Goal: Task Accomplishment & Management: Use online tool/utility

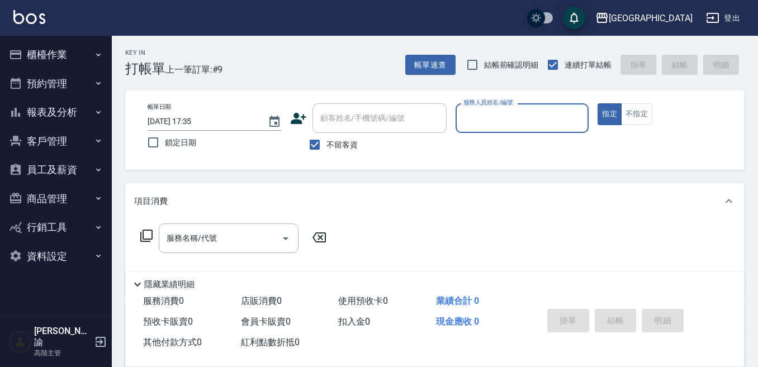
scroll to position [53, 0]
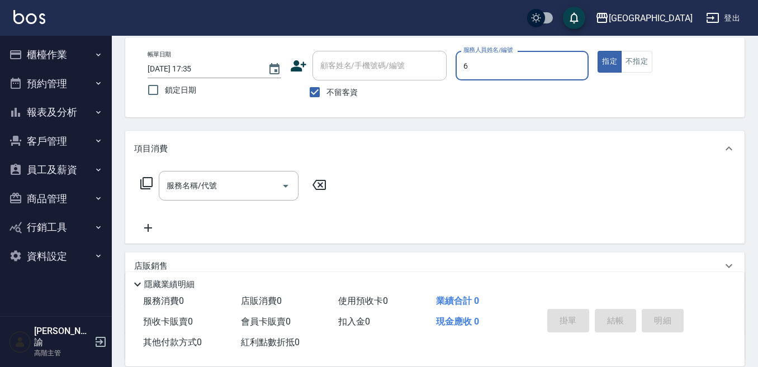
type input "6"
type button "true"
type input "[PERSON_NAME]-6"
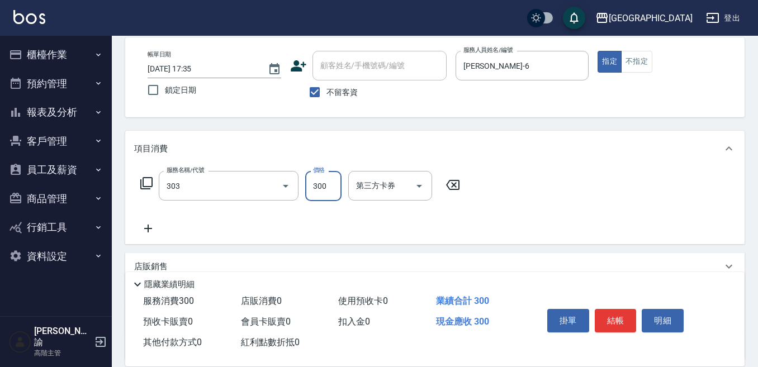
type input "剪髮300(303)"
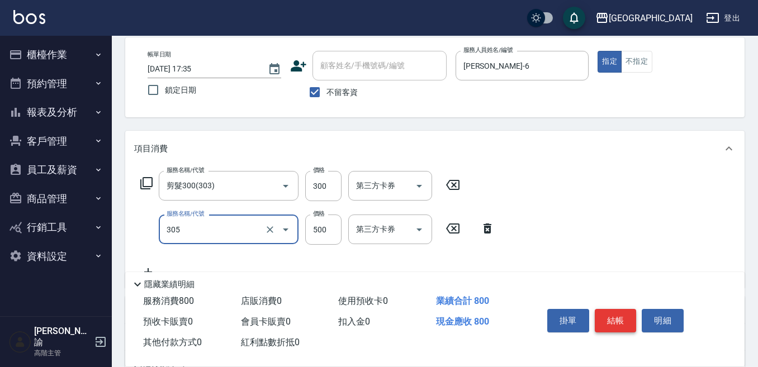
type input "剪髮500(305)"
click at [623, 315] on button "結帳" at bounding box center [616, 320] width 42 height 23
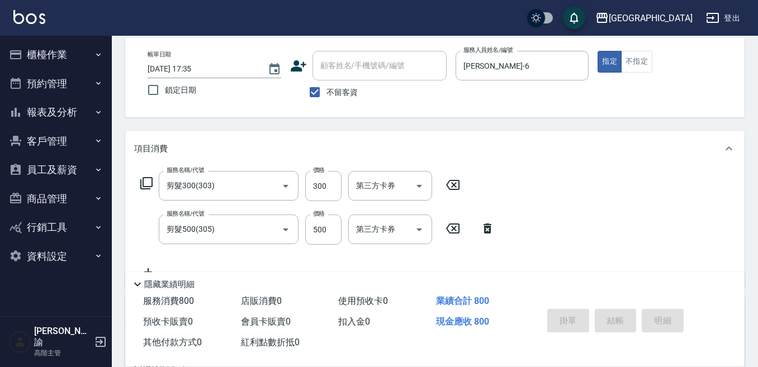
type input "[DATE] 19:22"
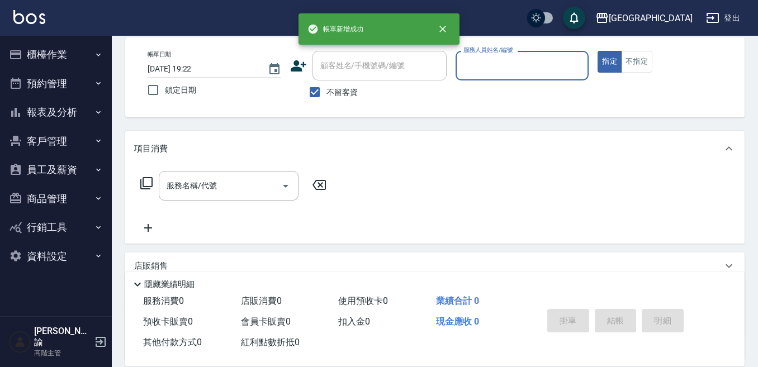
click at [540, 77] on div "服務人員姓名/編號" at bounding box center [522, 66] width 134 height 30
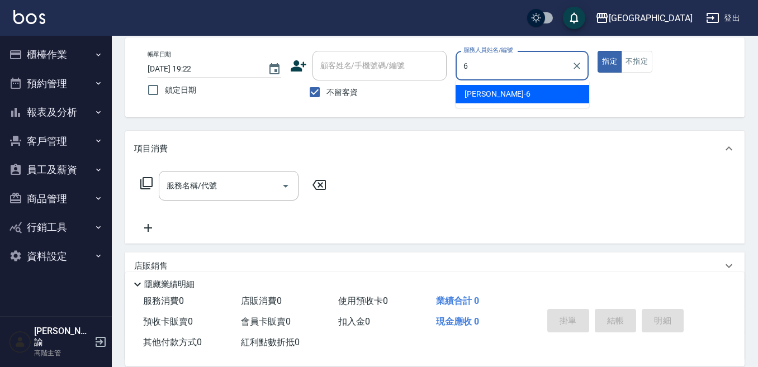
type input "Judy-6"
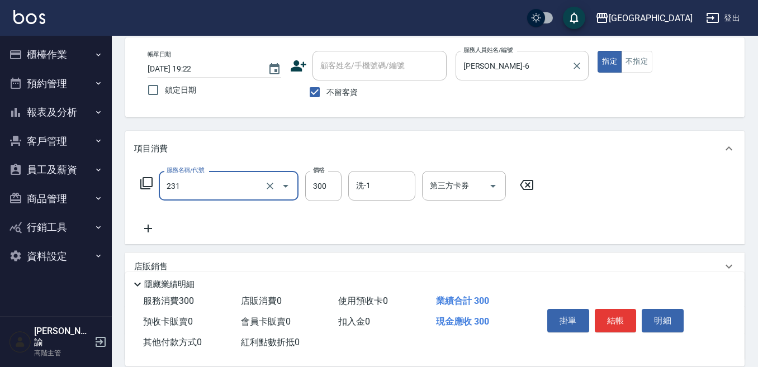
type input "洗髮(抵)300(231)"
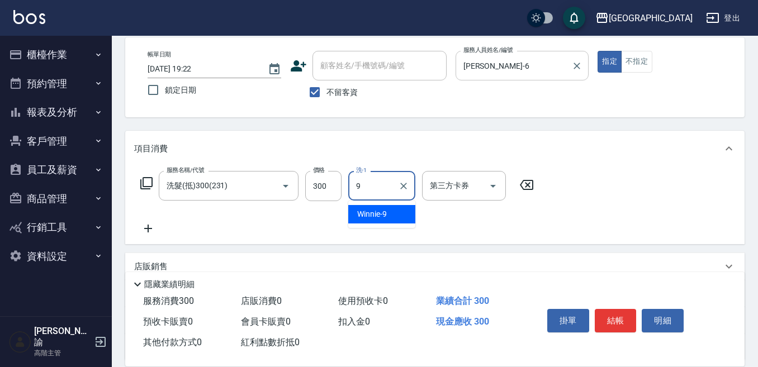
type input "Winnie-9"
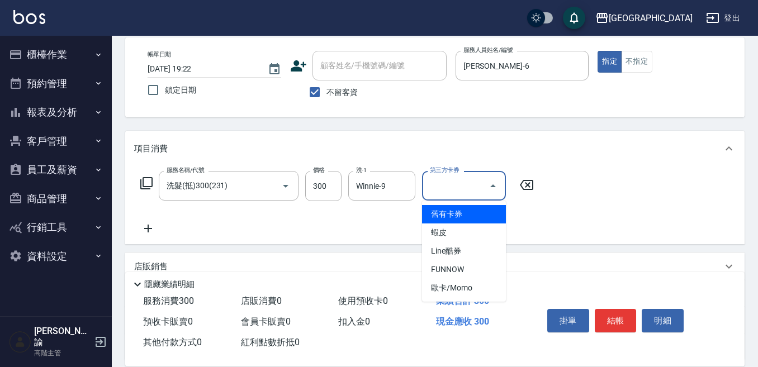
click at [444, 186] on input "第三方卡券" at bounding box center [455, 186] width 57 height 20
click at [451, 216] on span "舊有卡券" at bounding box center [464, 214] width 84 height 18
type input "舊有卡券"
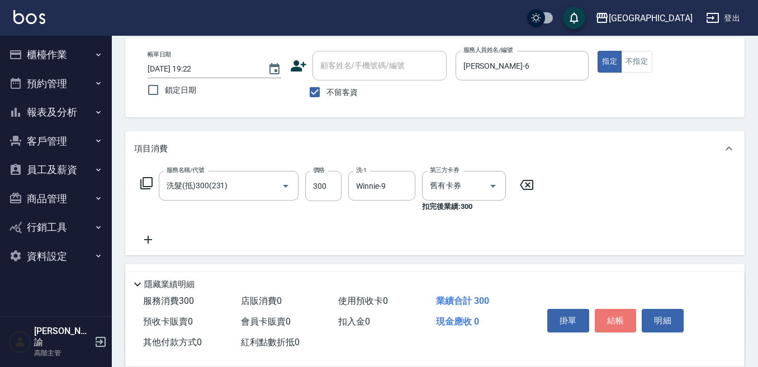
click at [617, 312] on button "結帳" at bounding box center [616, 320] width 42 height 23
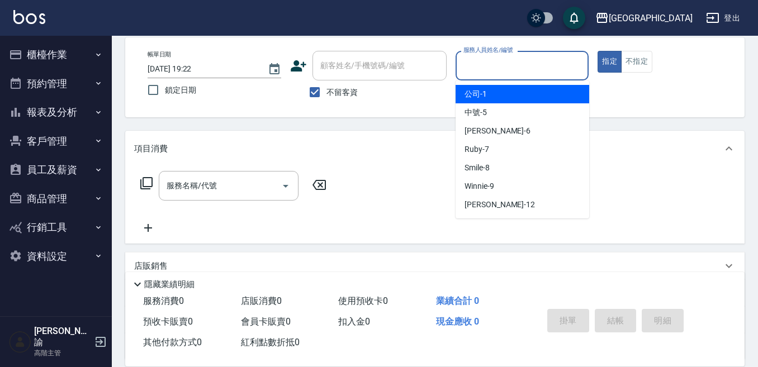
click at [521, 61] on input "服務人員姓名/編號" at bounding box center [523, 66] width 124 height 20
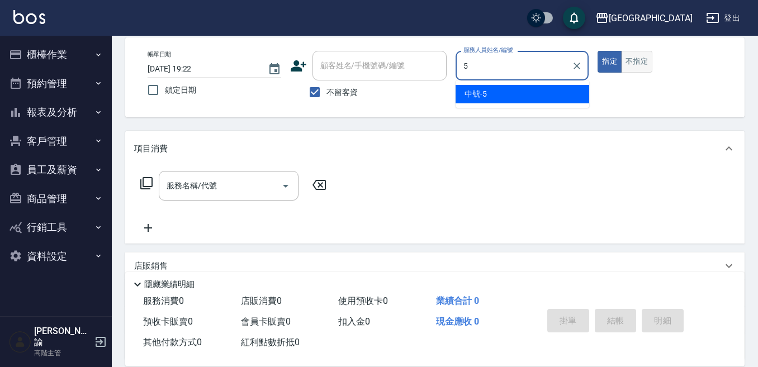
type input "5"
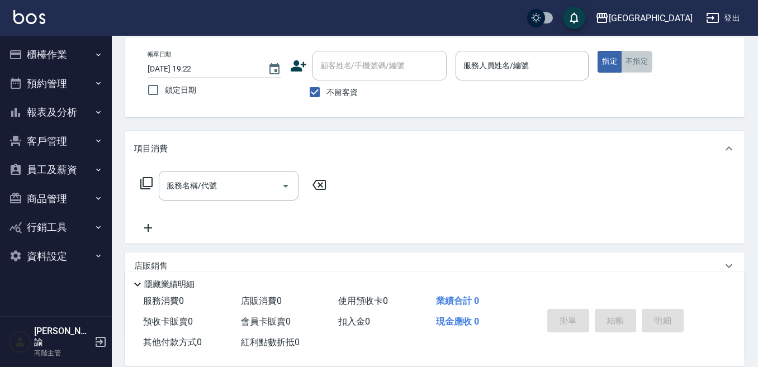
click at [637, 56] on button "不指定" at bounding box center [636, 62] width 31 height 22
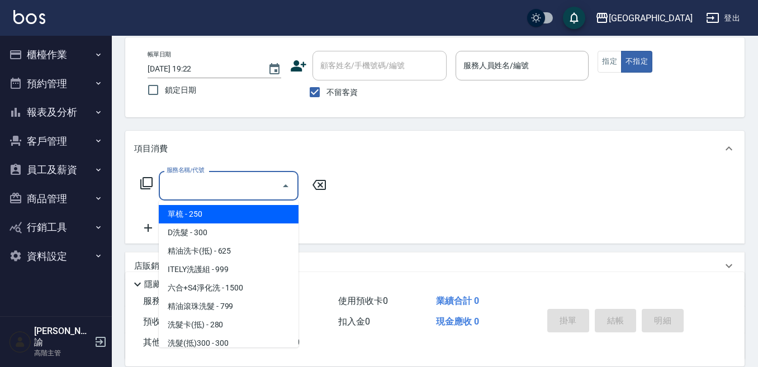
click at [239, 183] on input "服務名稱/代號" at bounding box center [220, 186] width 113 height 20
type input "3"
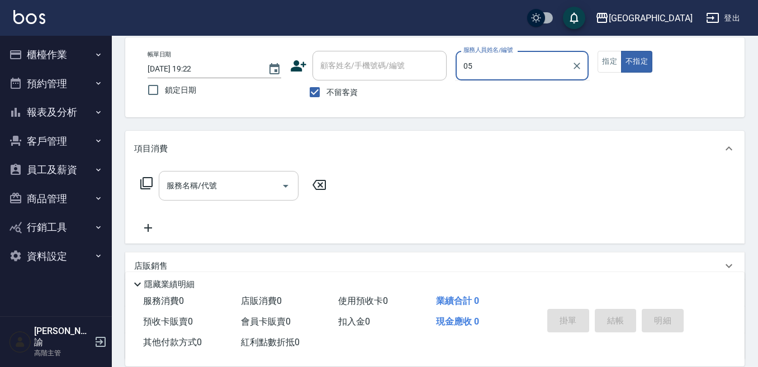
type input "05"
click at [621, 51] on button "不指定" at bounding box center [636, 62] width 31 height 22
type button "false"
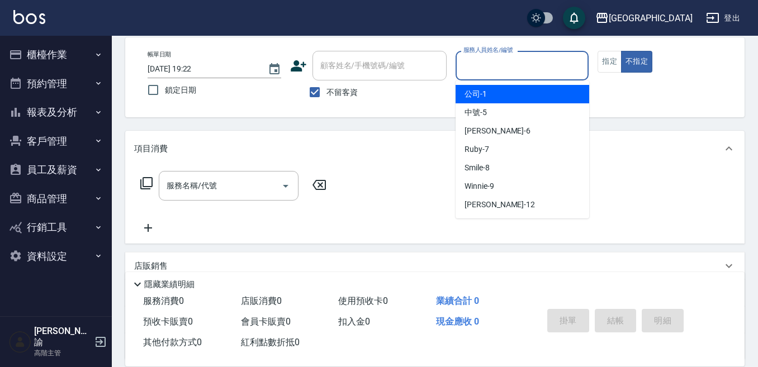
click at [517, 65] on input "服務人員姓名/編號" at bounding box center [523, 66] width 124 height 20
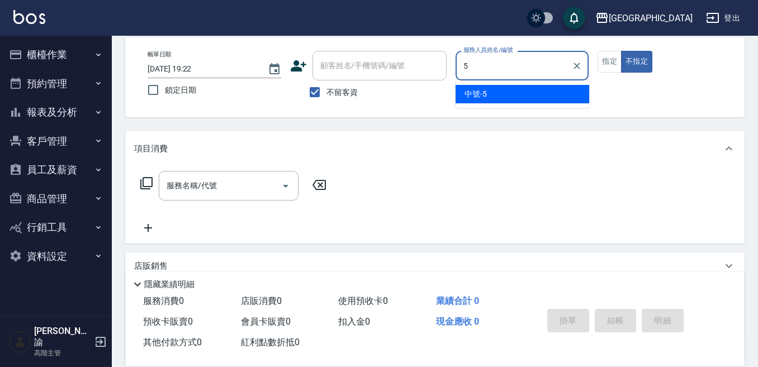
type input "中號-5"
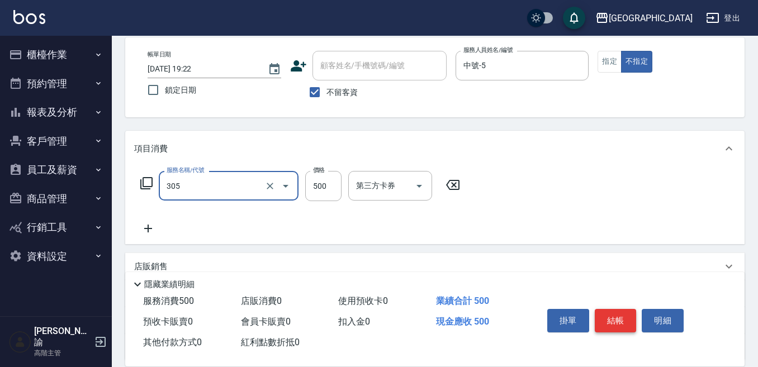
type input "剪髮500(305)"
click at [623, 315] on button "結帳" at bounding box center [616, 320] width 42 height 23
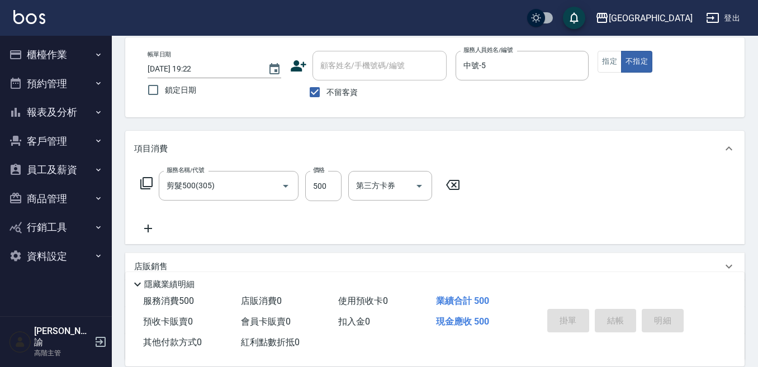
type input "2025/09/21 19:23"
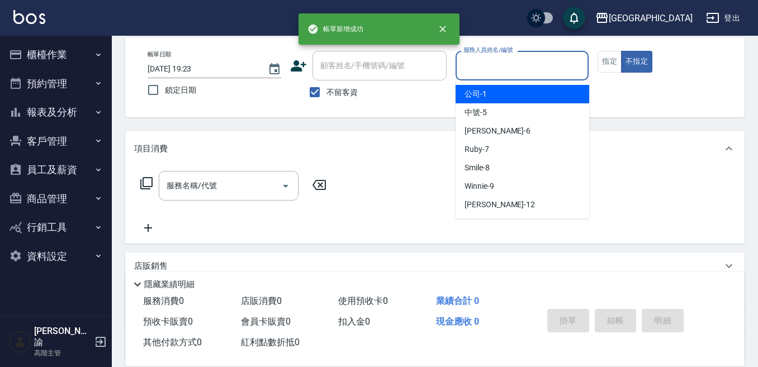
drag, startPoint x: 538, startPoint y: 68, endPoint x: 573, endPoint y: 74, distance: 35.7
click at [543, 68] on input "服務人員姓名/編號" at bounding box center [523, 66] width 124 height 20
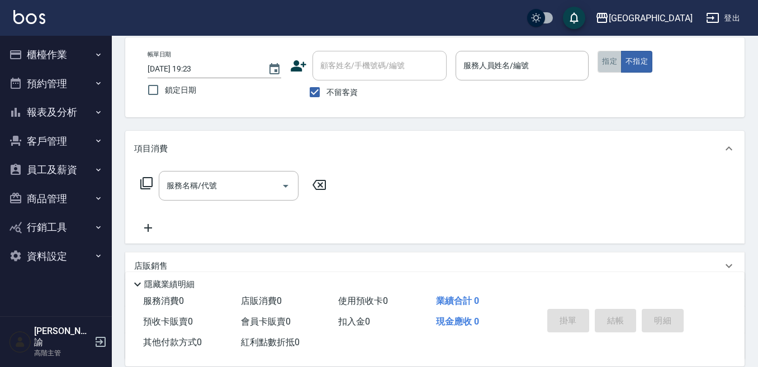
click at [603, 68] on button "指定" at bounding box center [609, 62] width 24 height 22
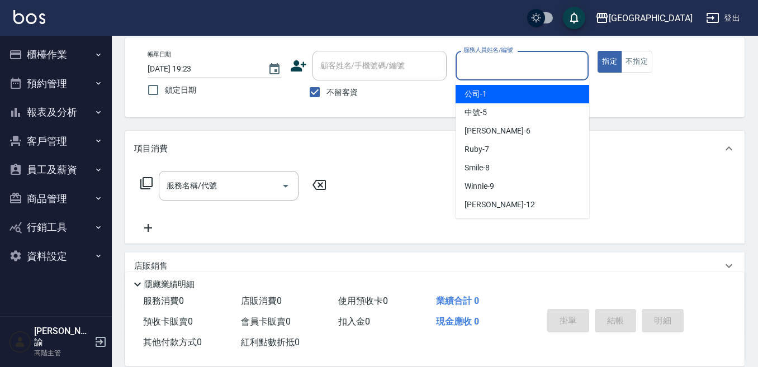
click at [528, 65] on input "服務人員姓名/編號" at bounding box center [523, 66] width 124 height 20
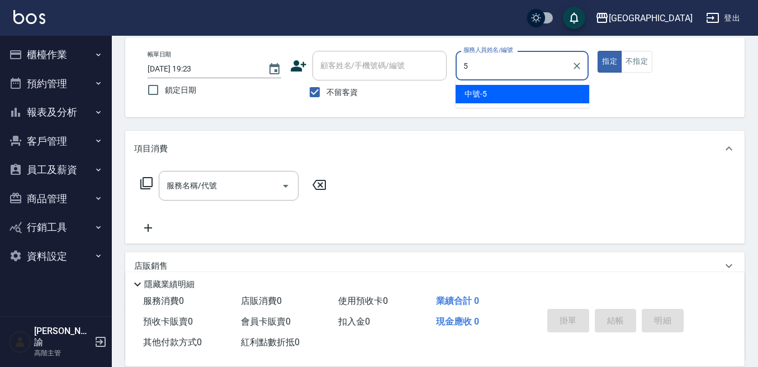
type input "中號-5"
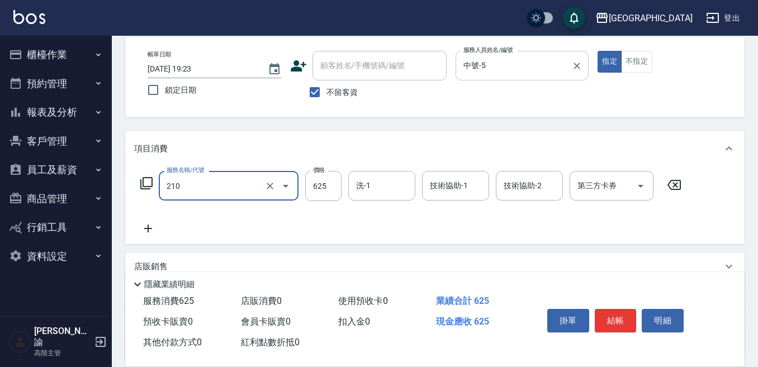
type input "精油洗卡(抵)(210)"
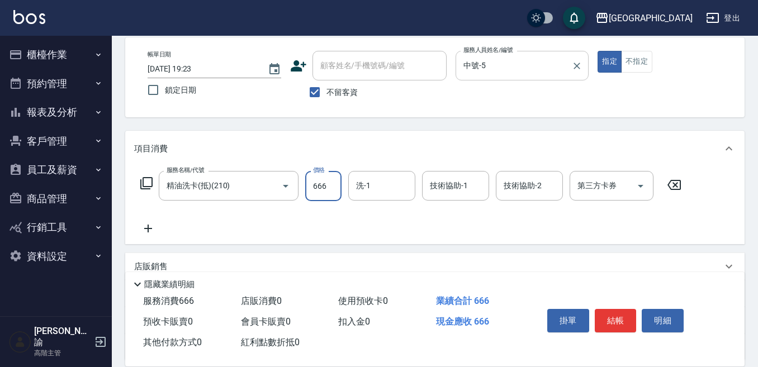
type input "666"
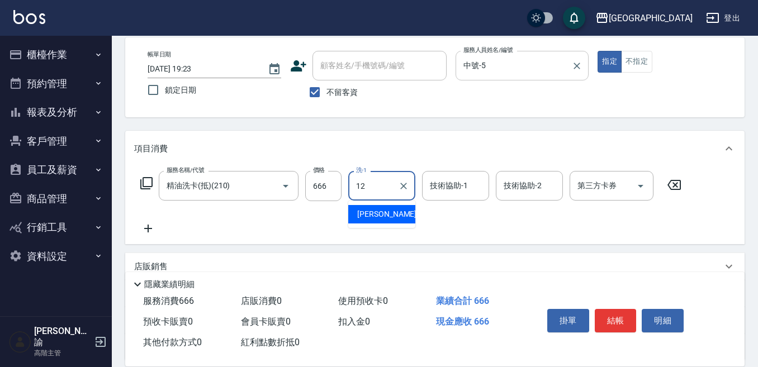
type input "Emily-12"
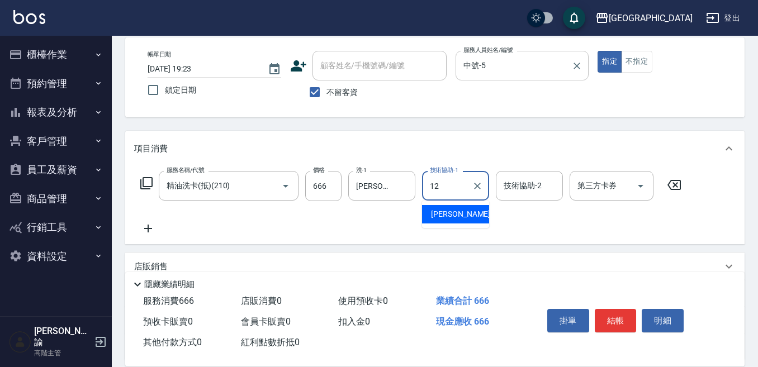
type input "Emily-12"
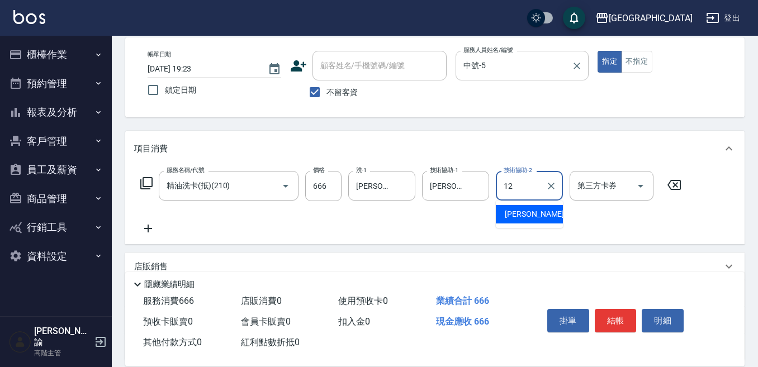
type input "Emily-12"
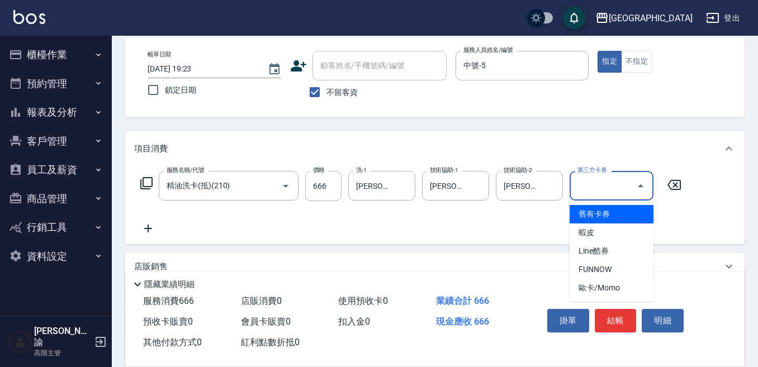
click at [589, 188] on input "第三方卡券" at bounding box center [603, 186] width 57 height 20
click at [599, 214] on span "舊有卡券" at bounding box center [611, 214] width 84 height 18
type input "舊有卡券"
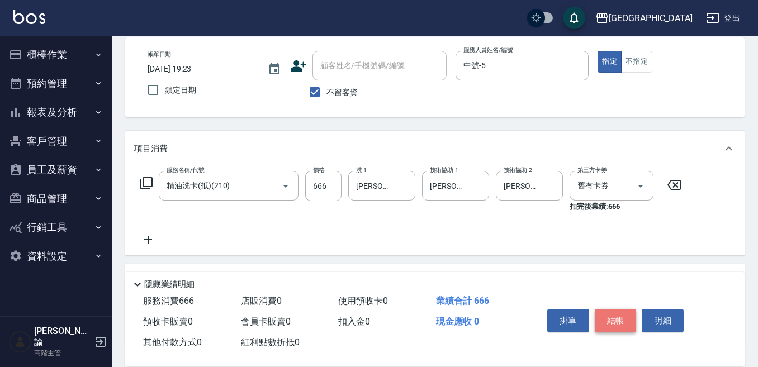
click at [617, 313] on button "結帳" at bounding box center [616, 320] width 42 height 23
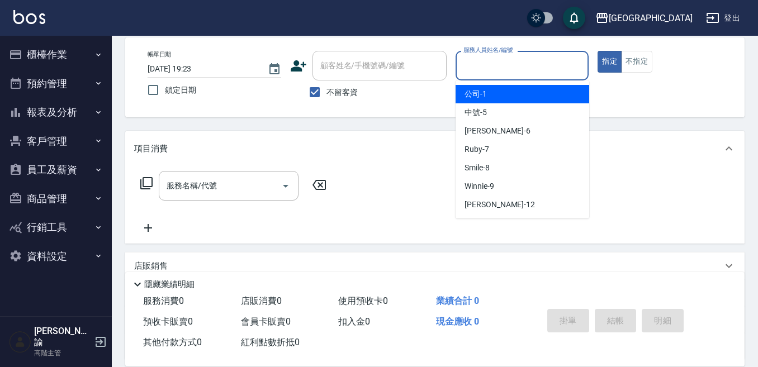
click at [541, 65] on input "服務人員姓名/編號" at bounding box center [523, 66] width 124 height 20
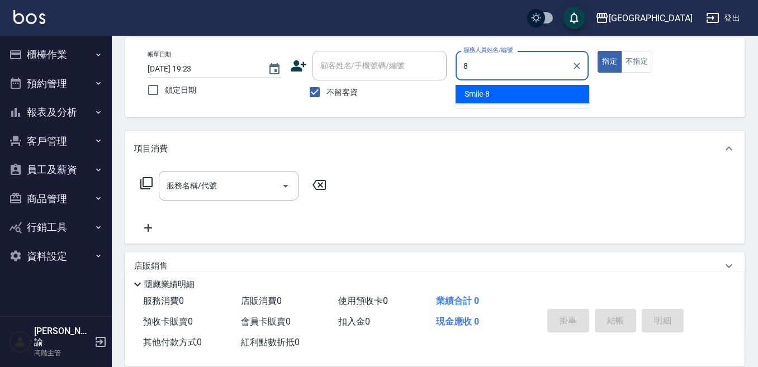
type input "Smile-8"
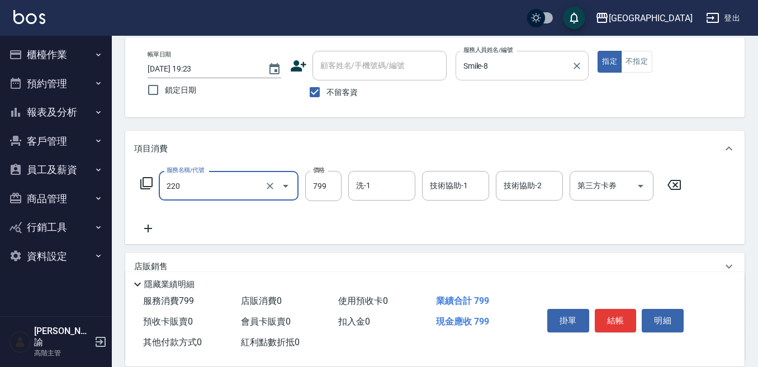
type input "精油滾珠洗髮(220)"
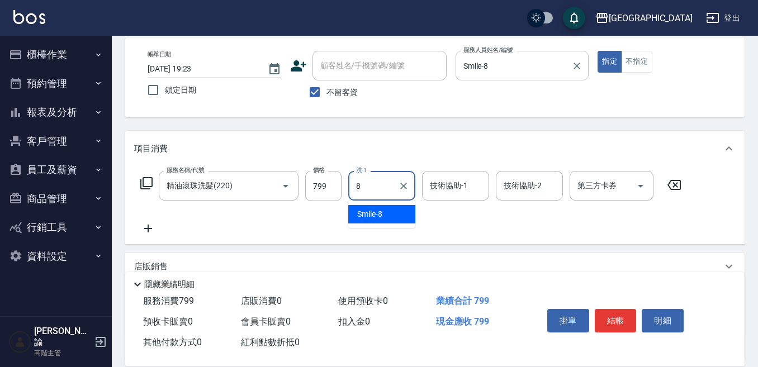
type input "Smile-8"
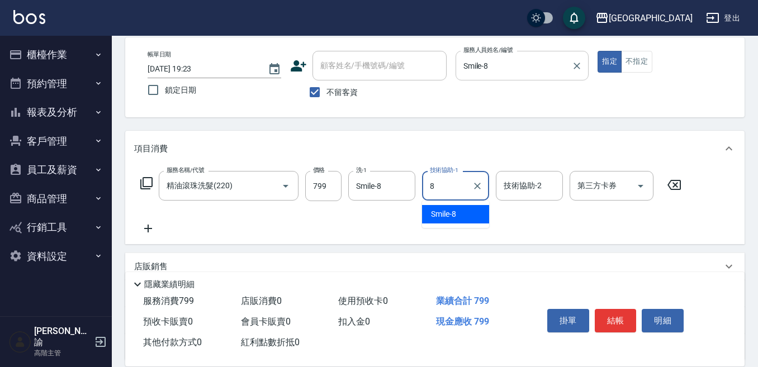
type input "Smile-8"
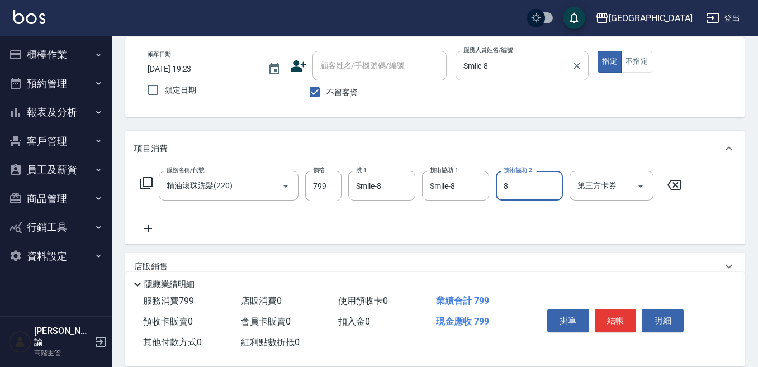
type input "Smile-8"
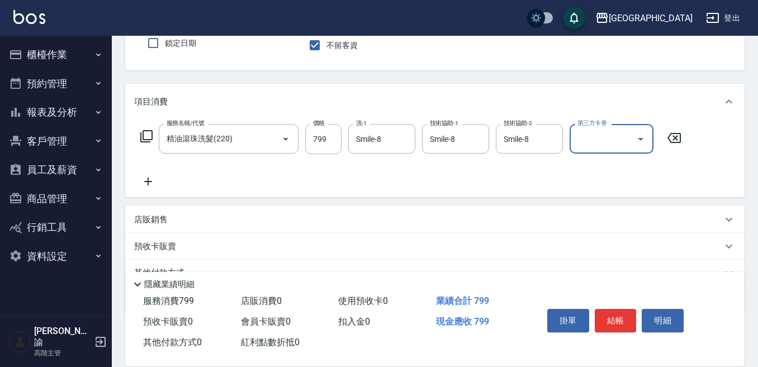
scroll to position [153, 0]
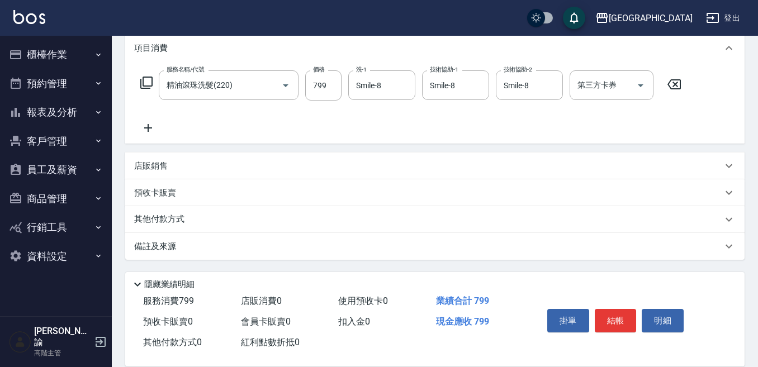
click at [186, 223] on p "其他付款方式" at bounding box center [162, 219] width 56 height 12
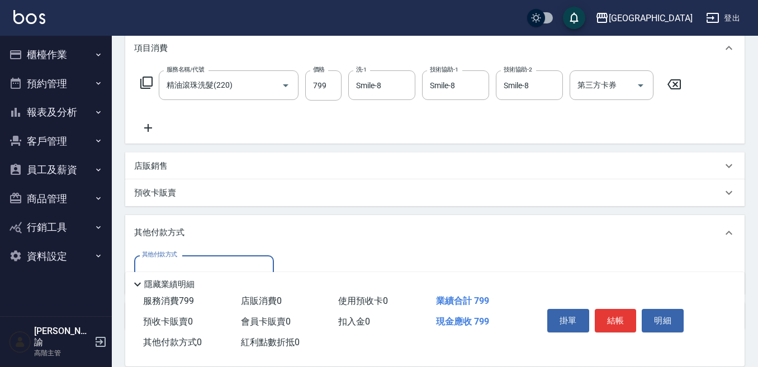
scroll to position [209, 0]
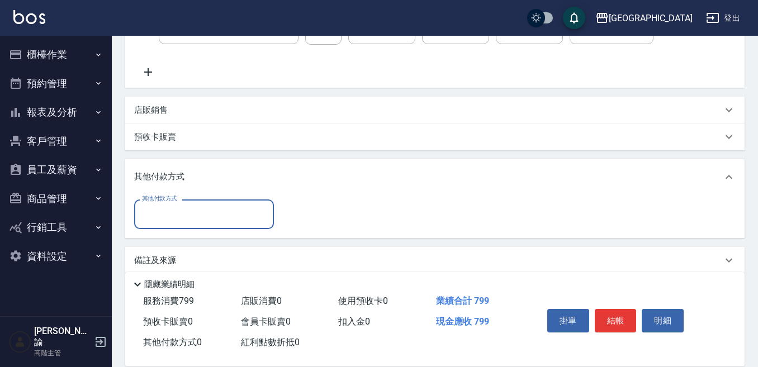
click at [219, 209] on input "其他付款方式" at bounding box center [204, 215] width 130 height 20
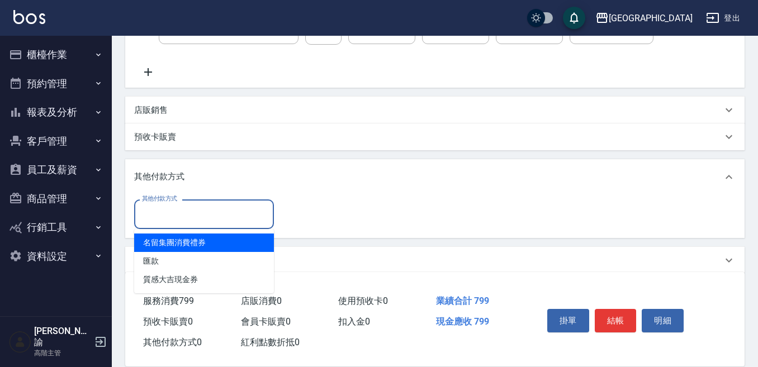
scroll to position [223, 0]
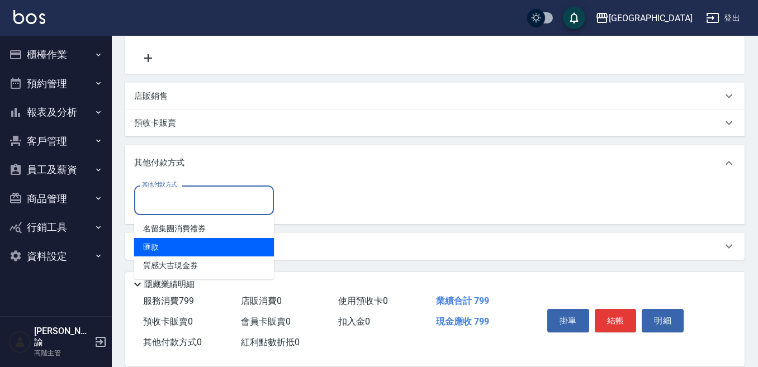
click at [145, 250] on span "匯款" at bounding box center [204, 247] width 140 height 18
type input "匯款"
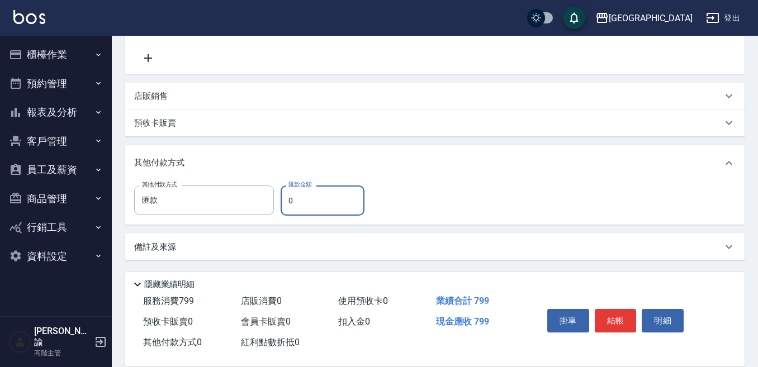
click at [298, 202] on input "0" at bounding box center [323, 201] width 84 height 30
type input "799"
click at [620, 316] on button "結帳" at bounding box center [616, 320] width 42 height 23
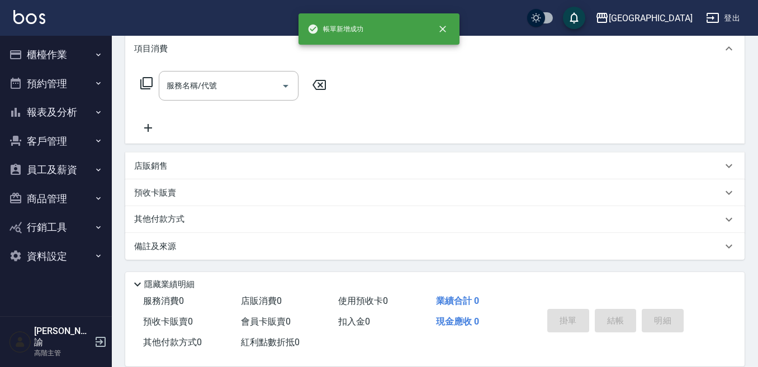
scroll to position [0, 0]
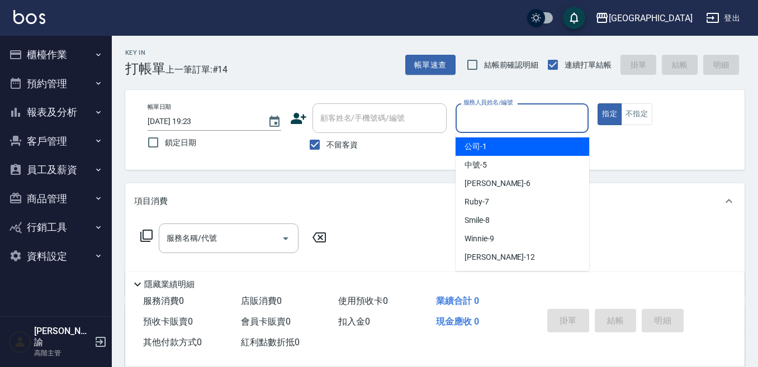
click at [529, 115] on input "服務人員姓名/編號" at bounding box center [523, 118] width 124 height 20
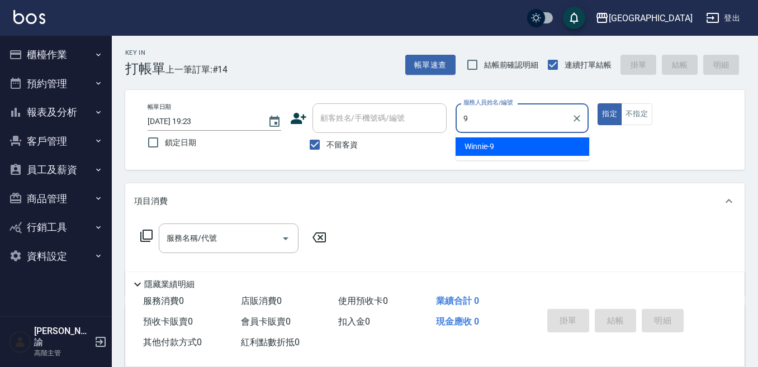
type input "Winnie-9"
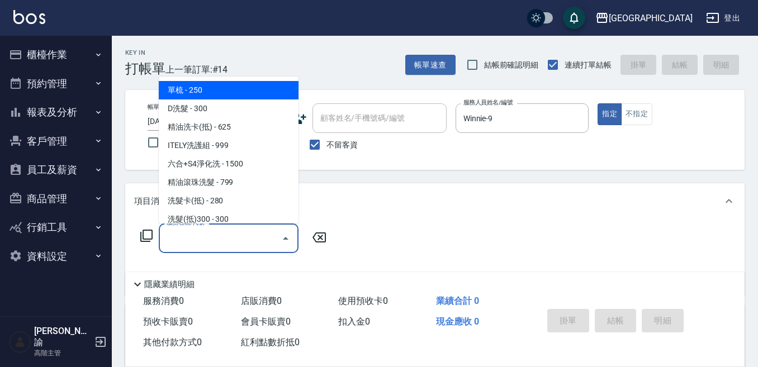
click at [223, 248] on input "服務名稱/代號" at bounding box center [220, 239] width 113 height 20
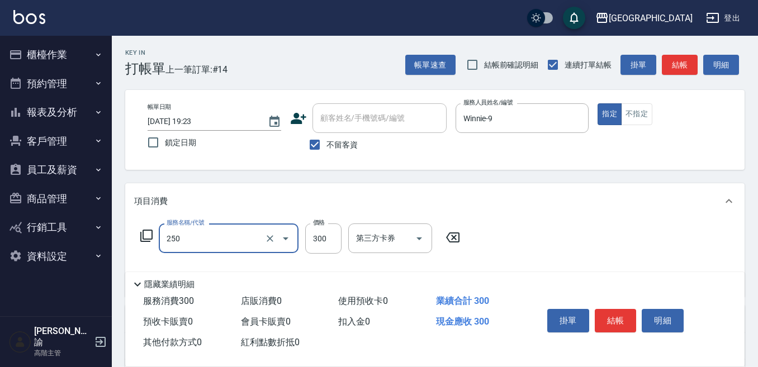
type input "日式洗髮(250)"
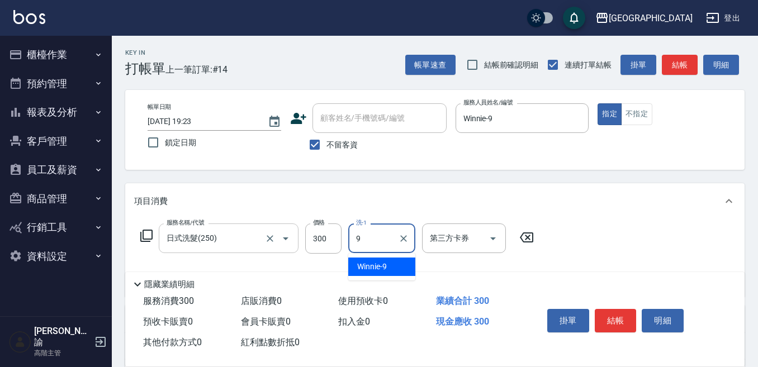
type input "Winnie-9"
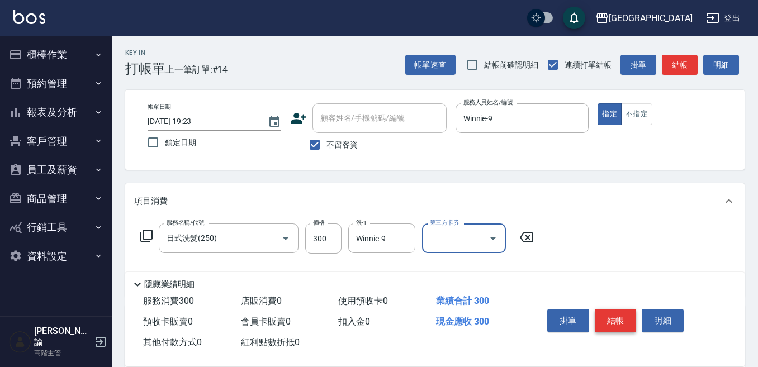
click at [615, 319] on button "結帳" at bounding box center [616, 320] width 42 height 23
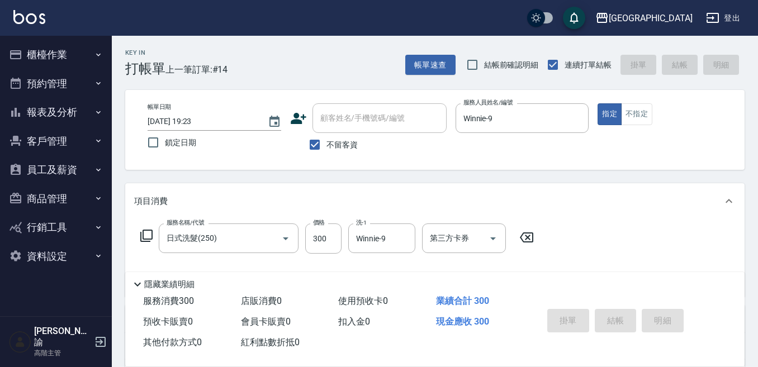
type input "2025/09/21 19:24"
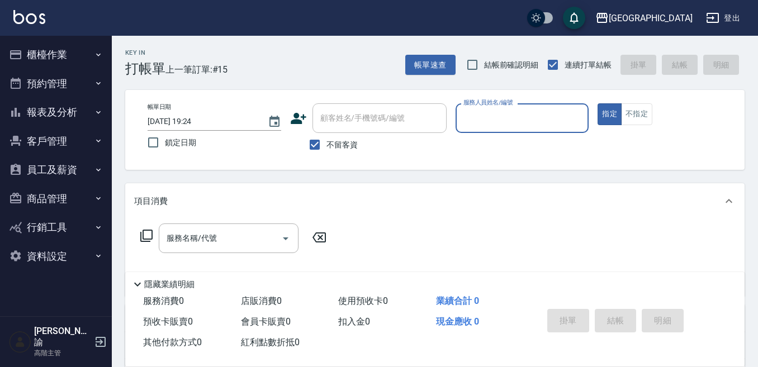
click at [39, 52] on button "櫃檯作業" at bounding box center [55, 54] width 103 height 29
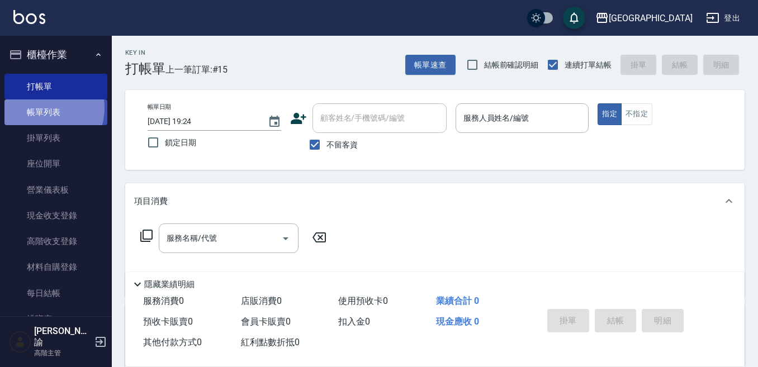
click at [42, 108] on link "帳單列表" at bounding box center [55, 112] width 103 height 26
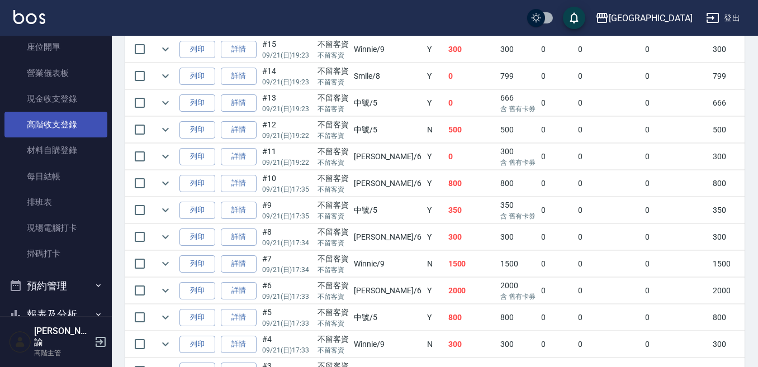
scroll to position [109, 0]
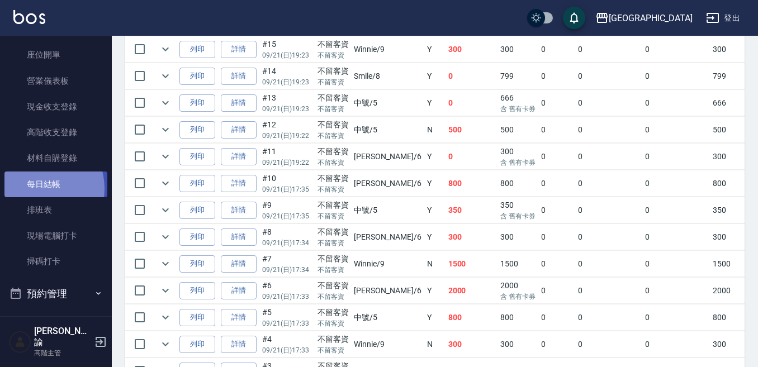
click at [38, 188] on link "每日結帳" at bounding box center [55, 185] width 103 height 26
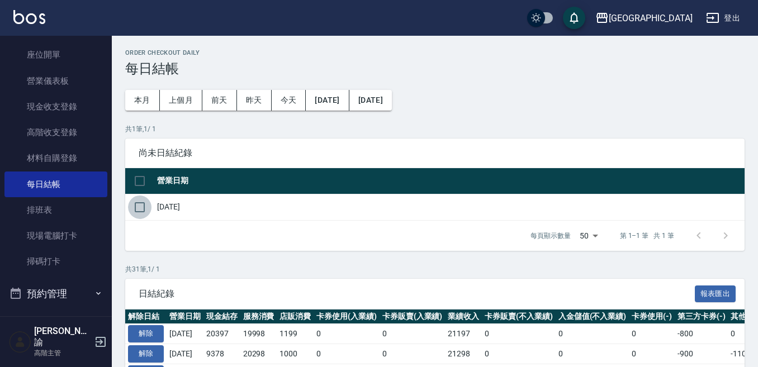
click at [136, 208] on input "checkbox" at bounding box center [139, 207] width 23 height 23
checkbox input "true"
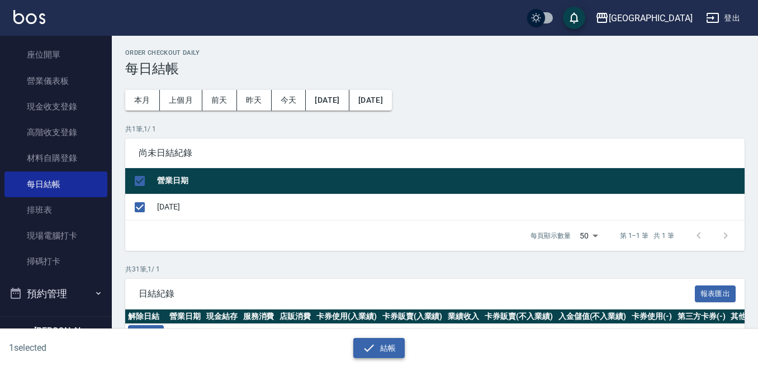
click at [369, 349] on icon "button" at bounding box center [368, 347] width 13 height 13
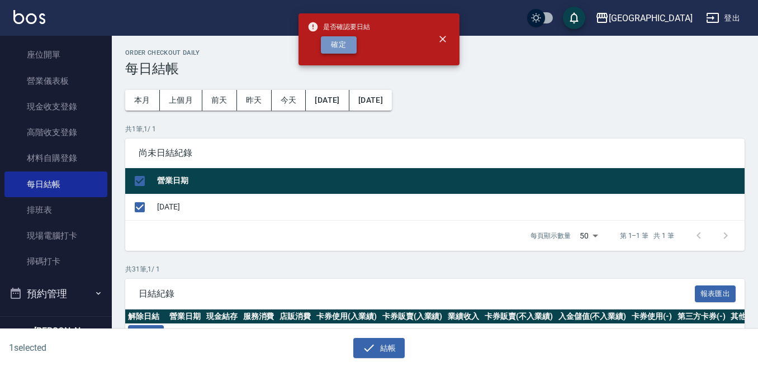
drag, startPoint x: 331, startPoint y: 42, endPoint x: 339, endPoint y: 46, distance: 9.0
click at [333, 42] on button "確定" at bounding box center [339, 44] width 36 height 17
checkbox input "false"
